Goal: Information Seeking & Learning: Learn about a topic

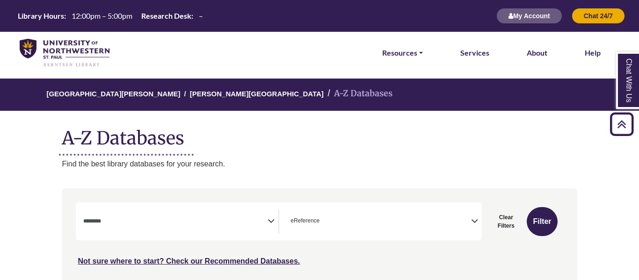
select select "Database Subject Filter"
select select "*****"
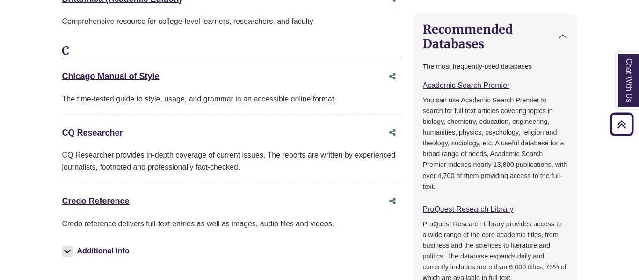
scroll to position [19, 0]
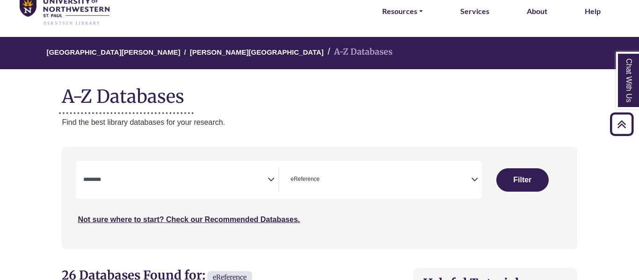
scroll to position [4, 0]
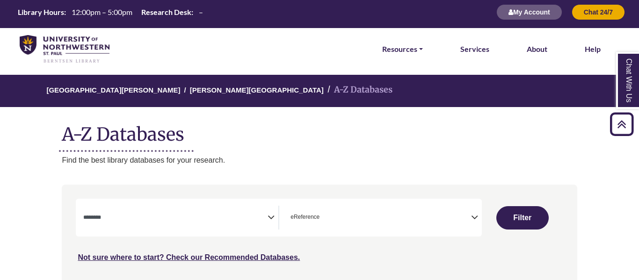
select select "Database Subject Filter"
select select "Database Types Filter"
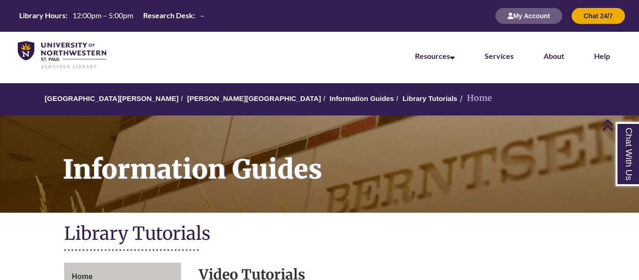
scroll to position [255, 0]
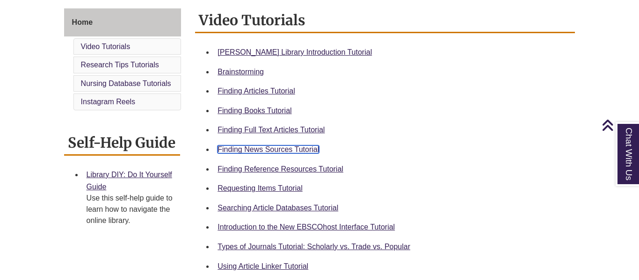
click at [305, 149] on link "Finding News Sources Tutorial" at bounding box center [269, 150] width 102 height 8
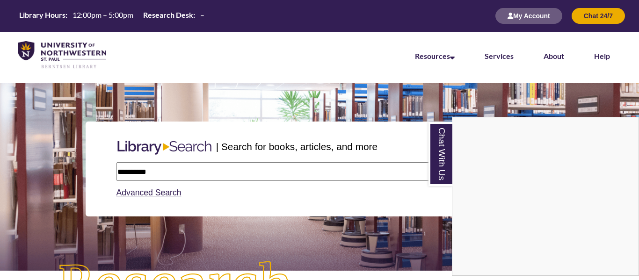
click at [195, 169] on div "Chat With Us" at bounding box center [319, 140] width 639 height 280
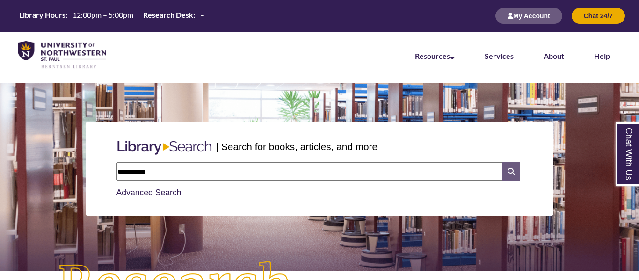
click at [508, 176] on icon at bounding box center [512, 171] width 18 height 19
